Goal: Book appointment/travel/reservation

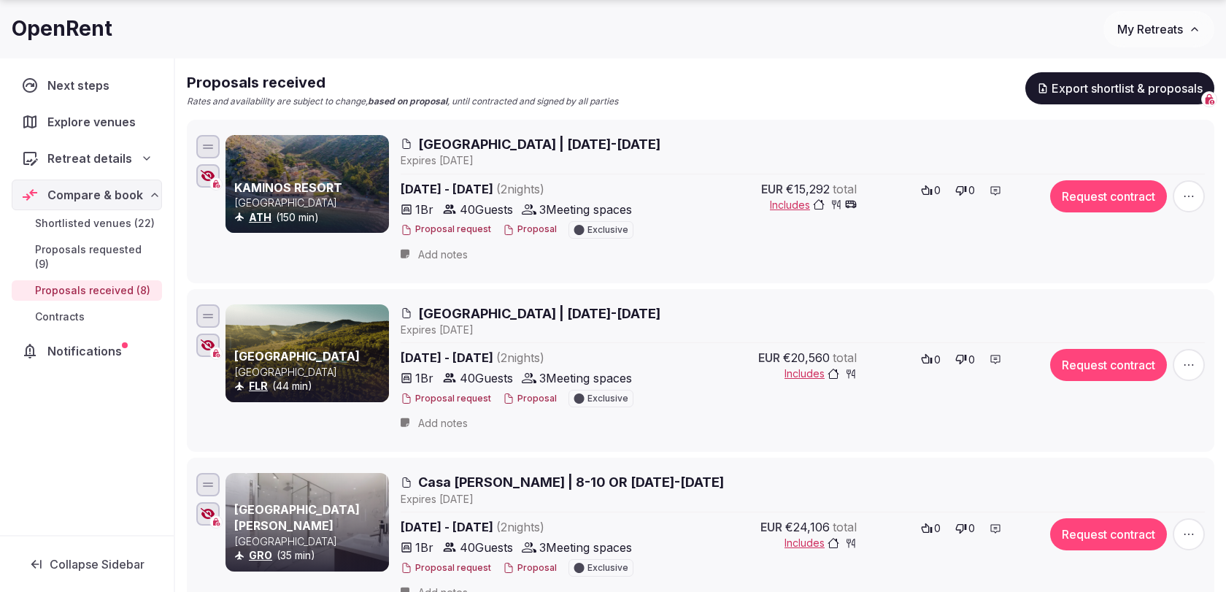
scroll to position [163, 0]
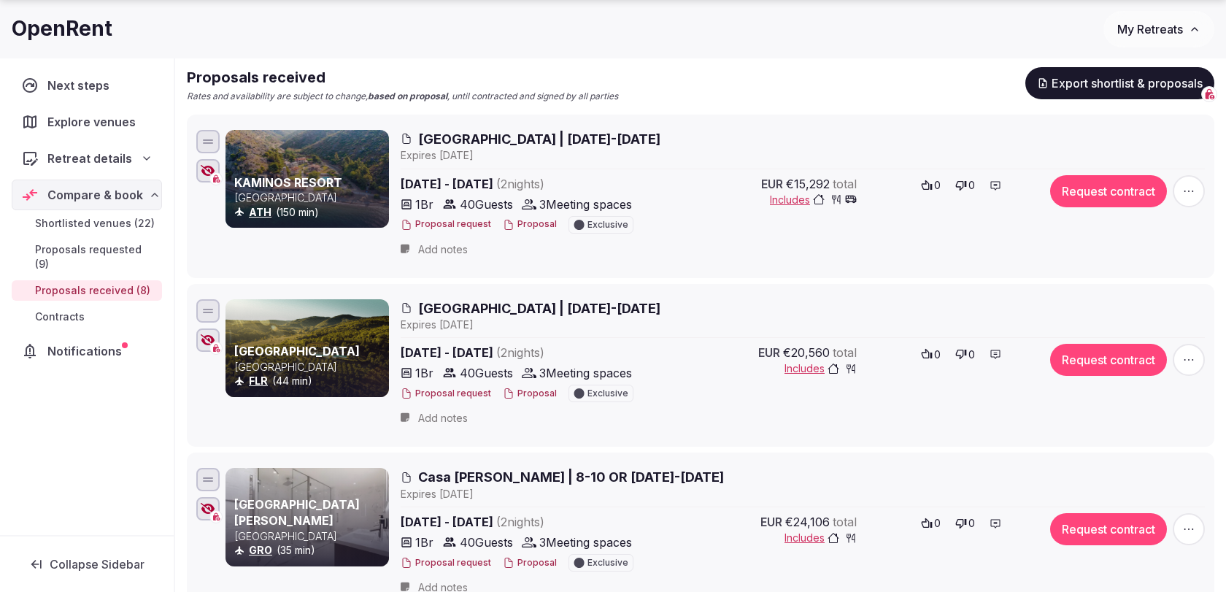
click at [323, 165] on div at bounding box center [307, 179] width 163 height 98
click at [314, 179] on link "KAMINOS RESORT" at bounding box center [288, 182] width 108 height 15
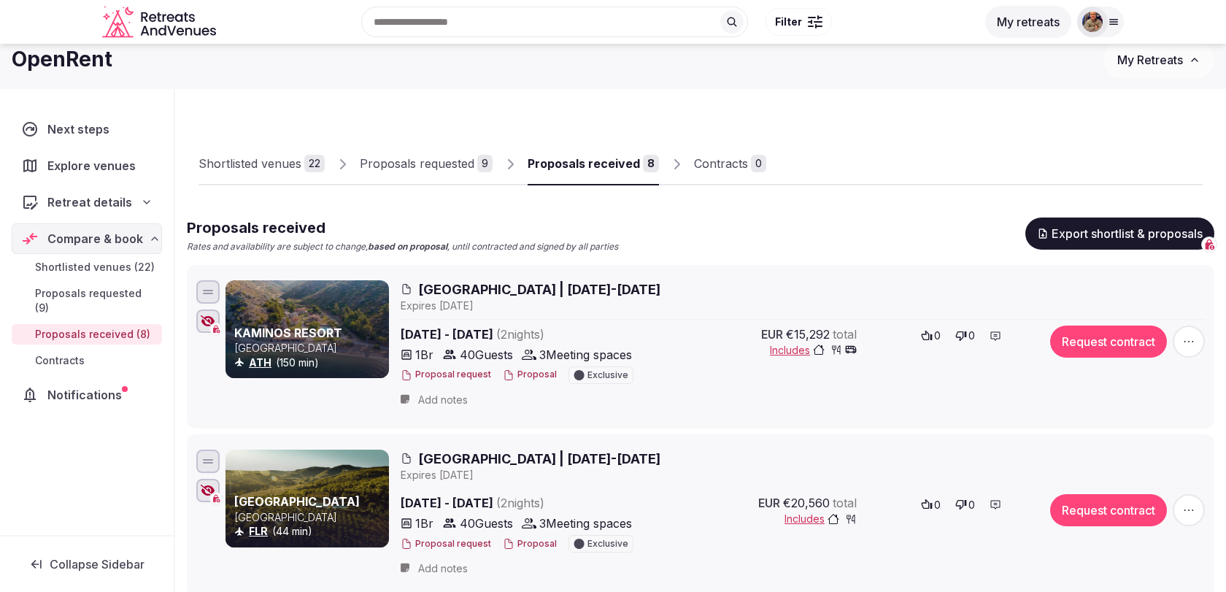
scroll to position [0, 0]
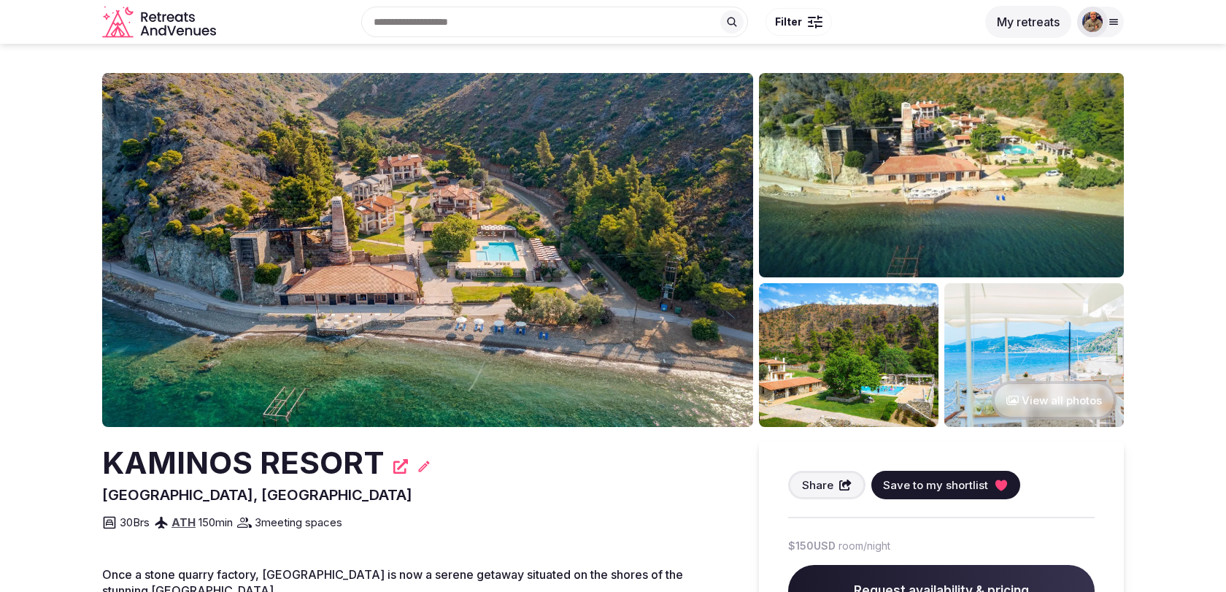
click at [559, 400] on img at bounding box center [427, 250] width 651 height 354
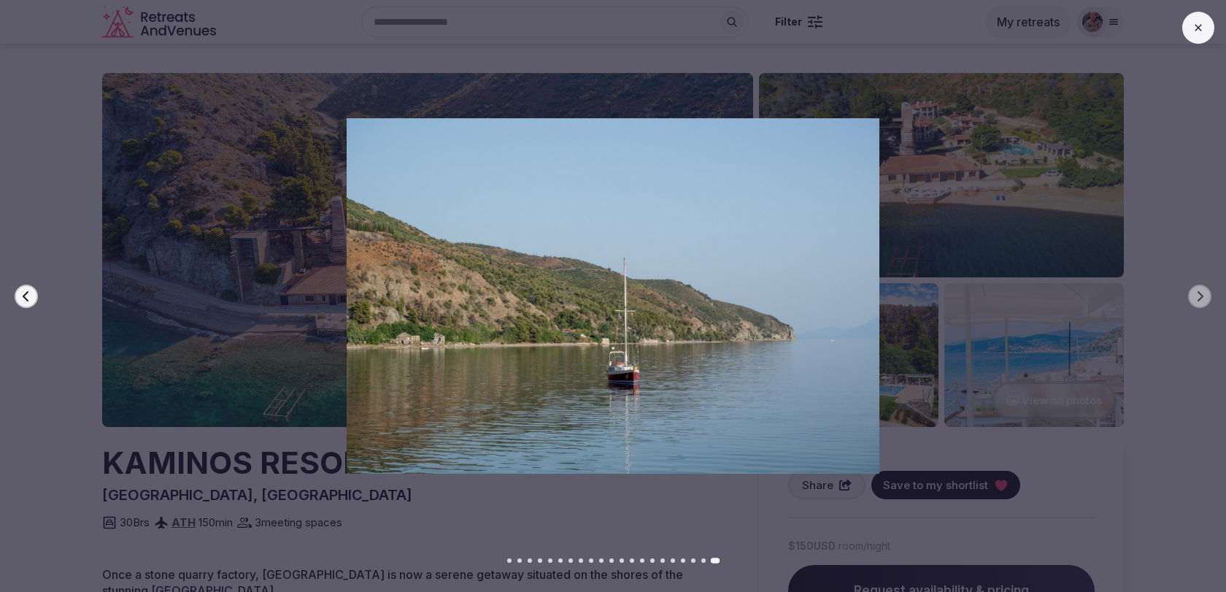
click at [1202, 25] on icon at bounding box center [1198, 28] width 12 height 12
